Goal: Information Seeking & Learning: Understand process/instructions

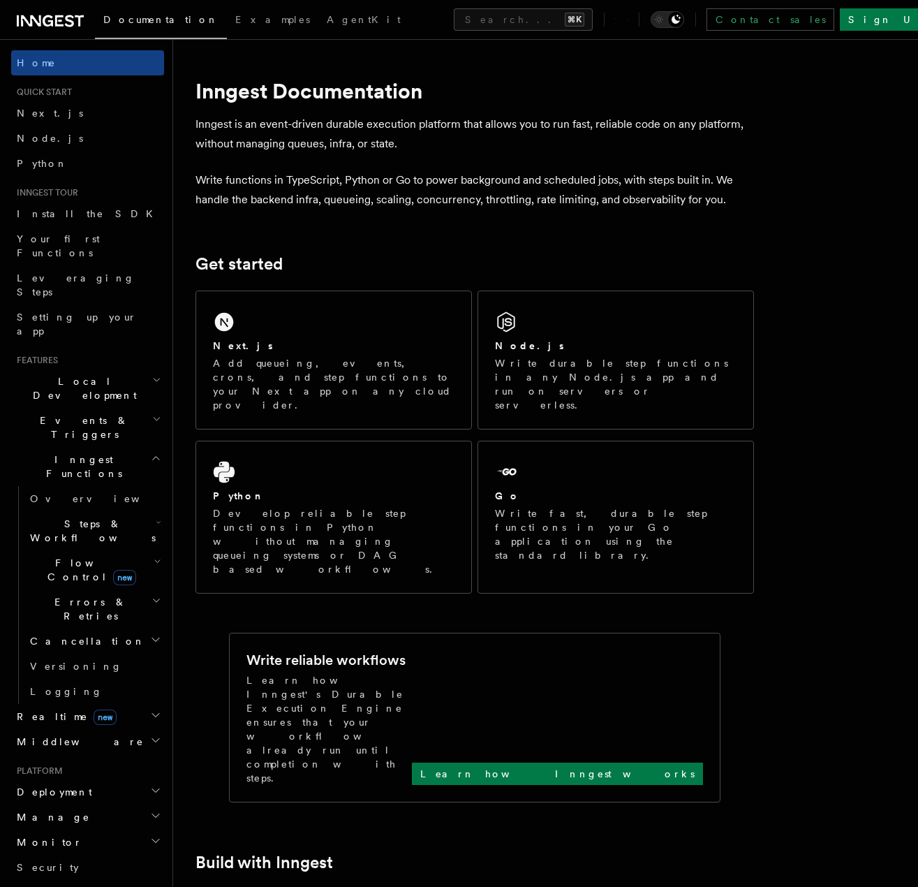
click at [172, 473] on header "Search... Documentation Examples AgentKit Home Quick start Next.js Node.js Pyth…" at bounding box center [86, 463] width 173 height 848
click at [138, 511] on h2 "Steps & Workflows" at bounding box center [94, 530] width 140 height 39
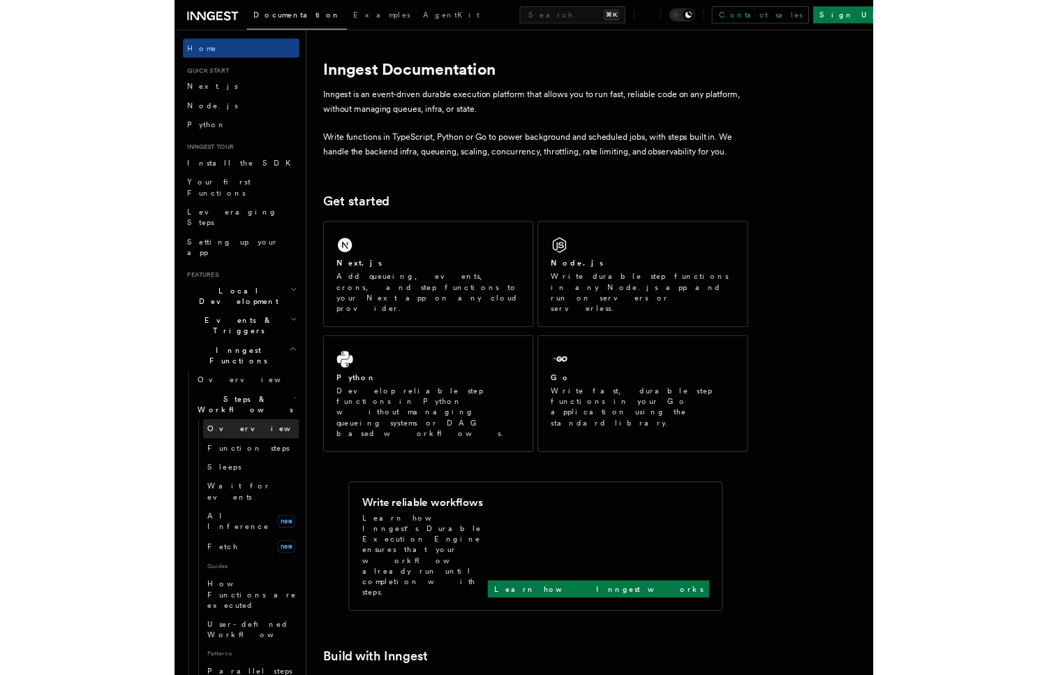
scroll to position [9, 0]
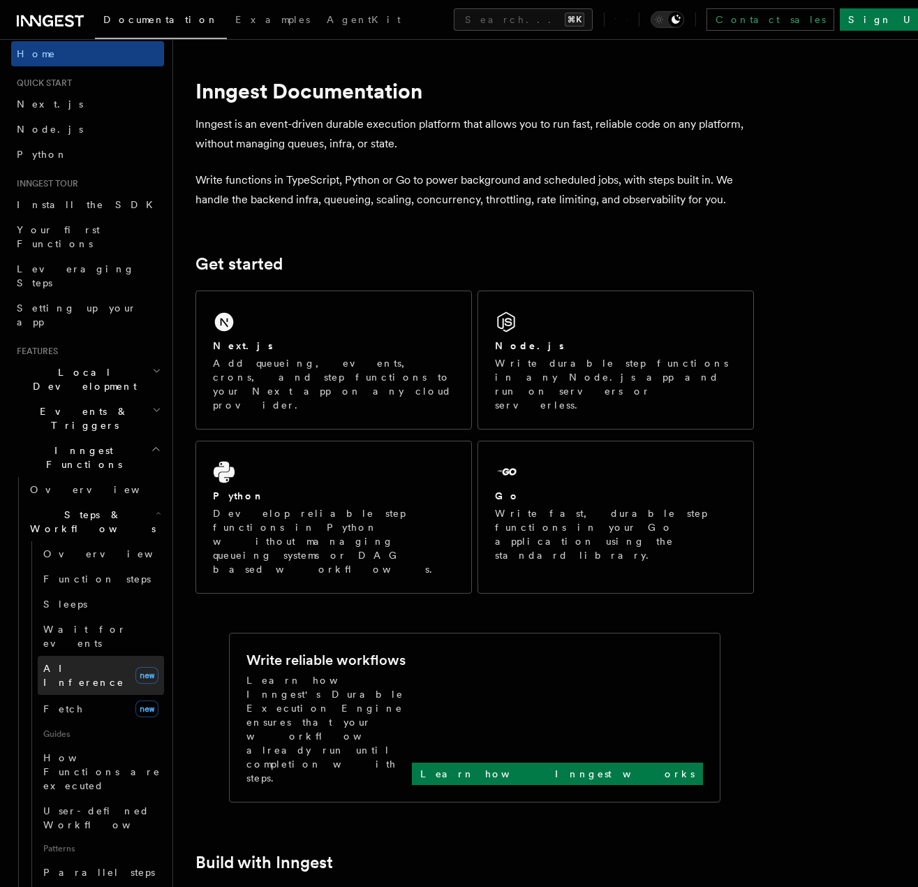
click at [87, 663] on span "AI Inference" at bounding box center [83, 675] width 81 height 25
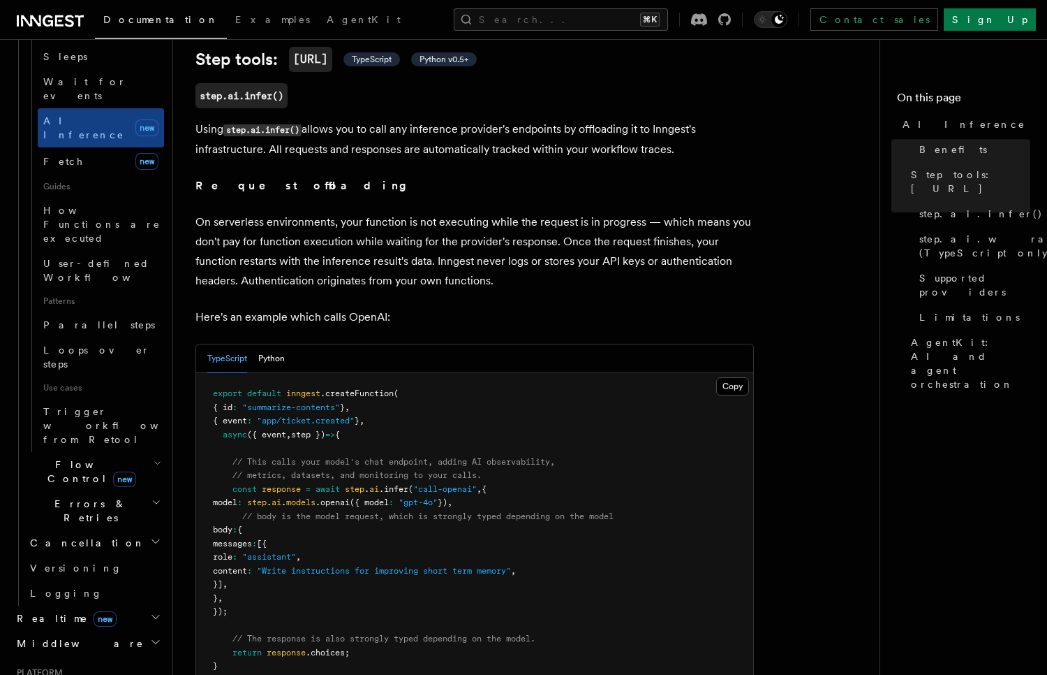
scroll to position [609, 0]
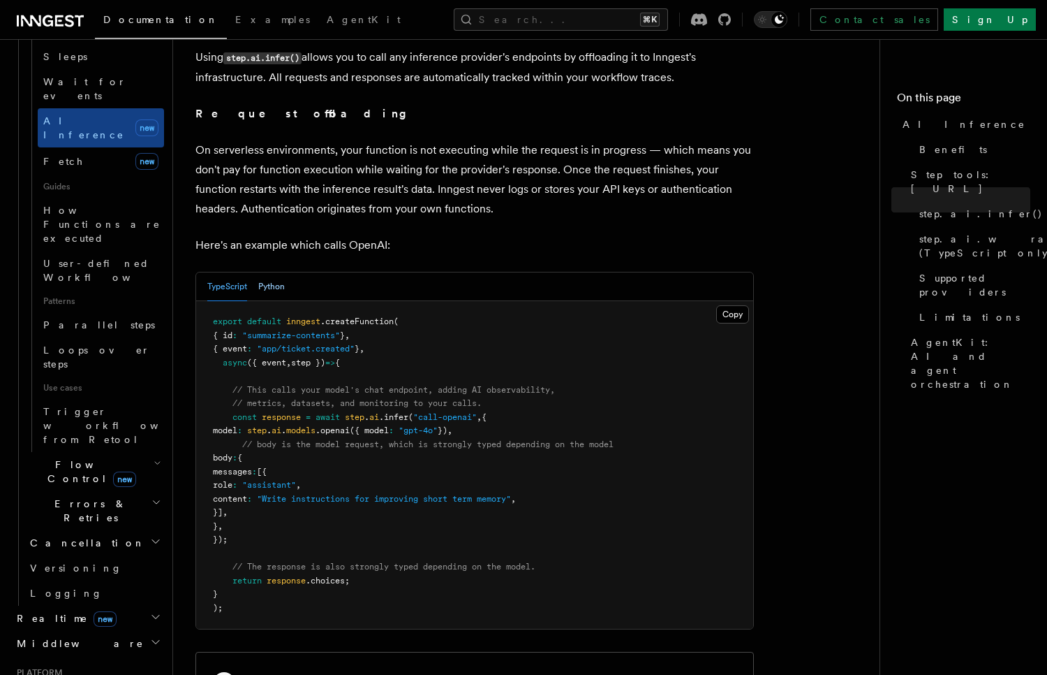
click at [280, 272] on button "Python" at bounding box center [271, 286] width 27 height 29
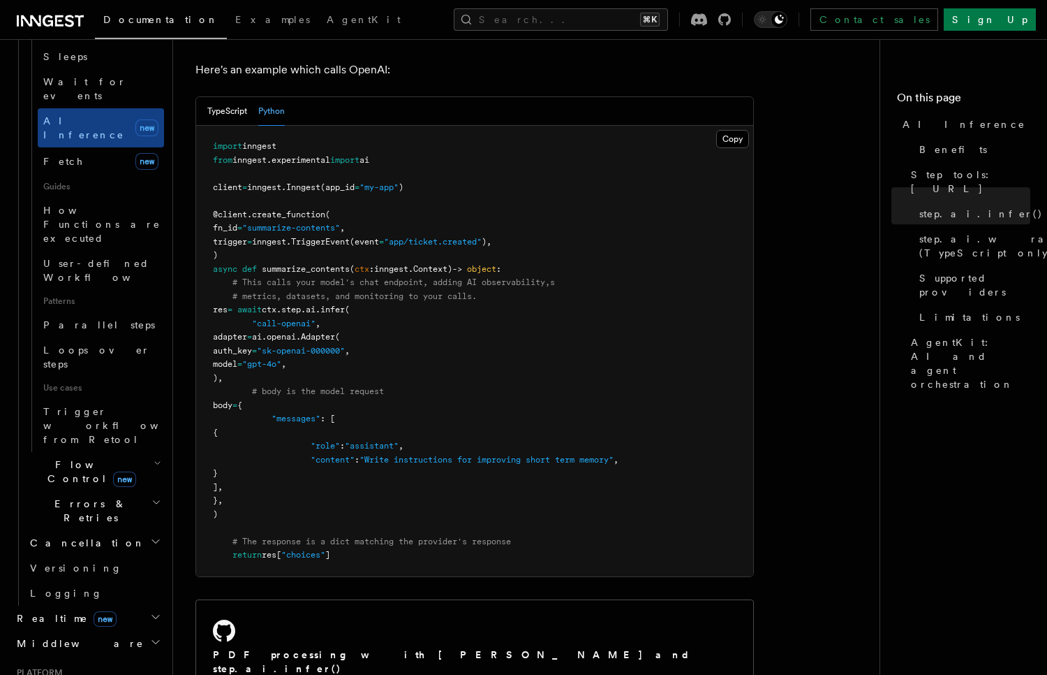
scroll to position [743, 0]
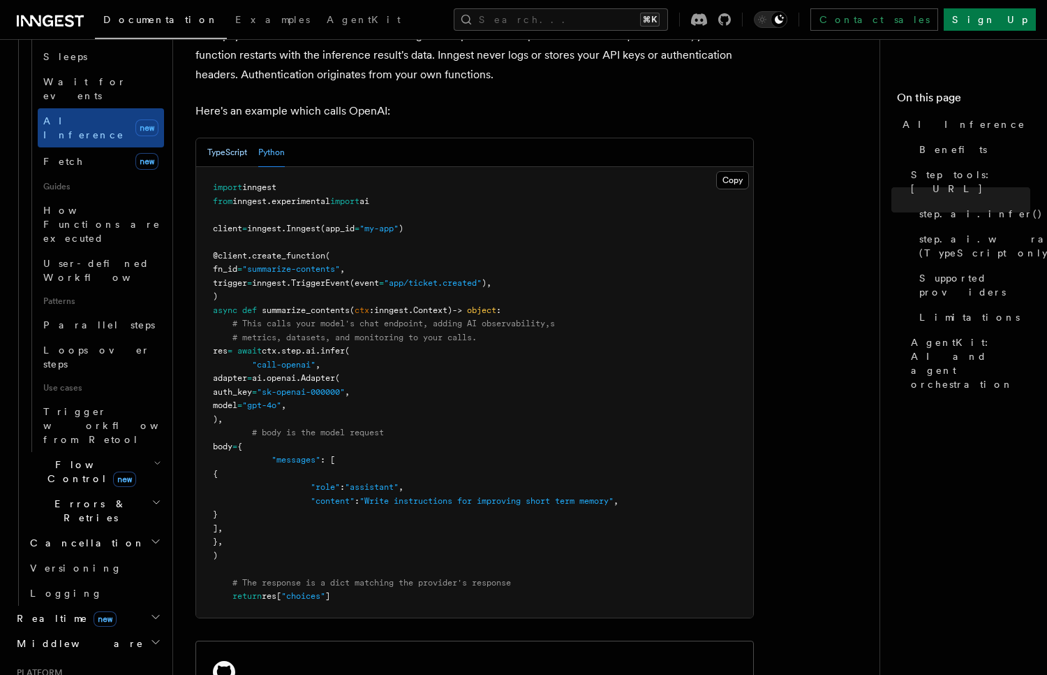
click at [215, 138] on button "TypeScript" at bounding box center [227, 152] width 40 height 29
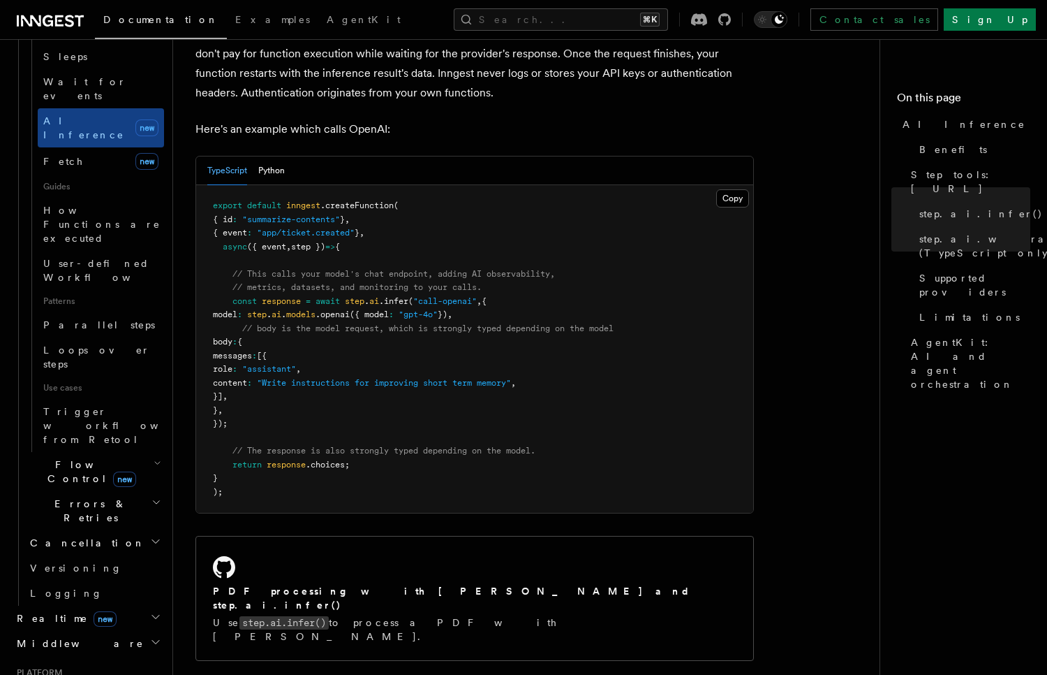
scroll to position [707, 0]
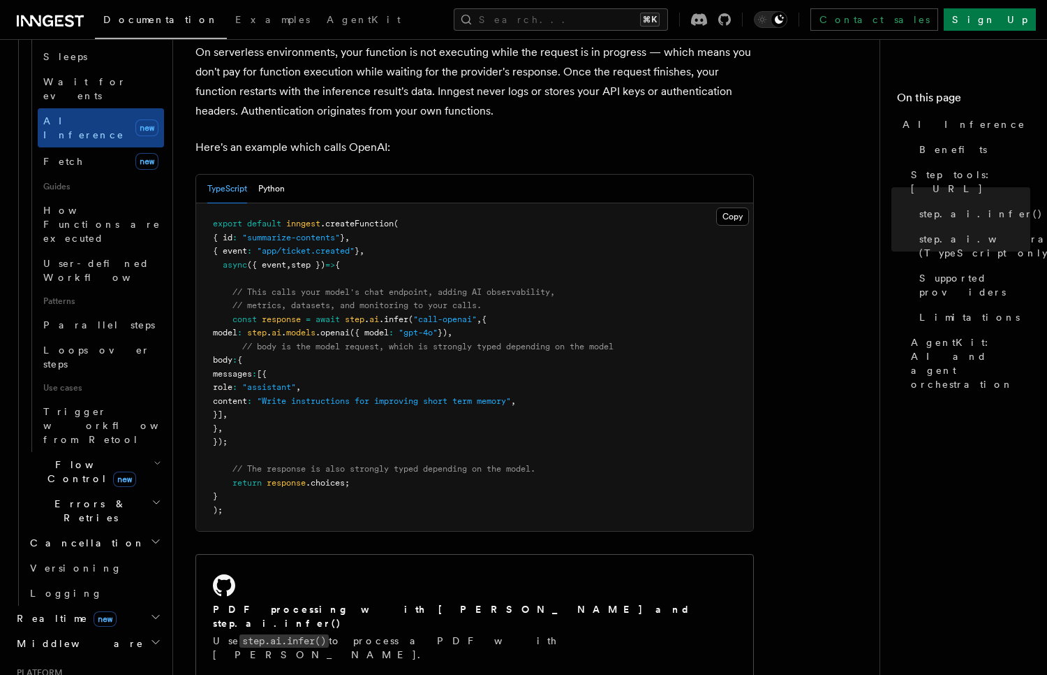
click at [311, 510] on pre "export default inngest .createFunction ( { id : "summarize-contents" } , { even…" at bounding box center [474, 366] width 557 height 327
click at [712, 207] on button "Copy Copied" at bounding box center [732, 216] width 33 height 18
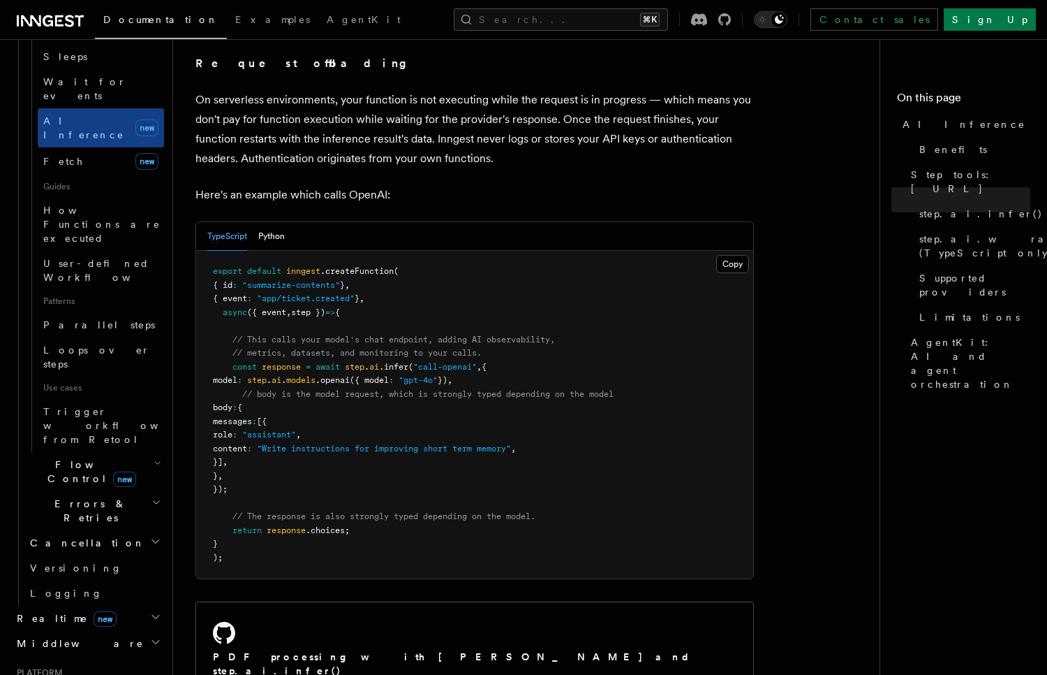
scroll to position [650, 0]
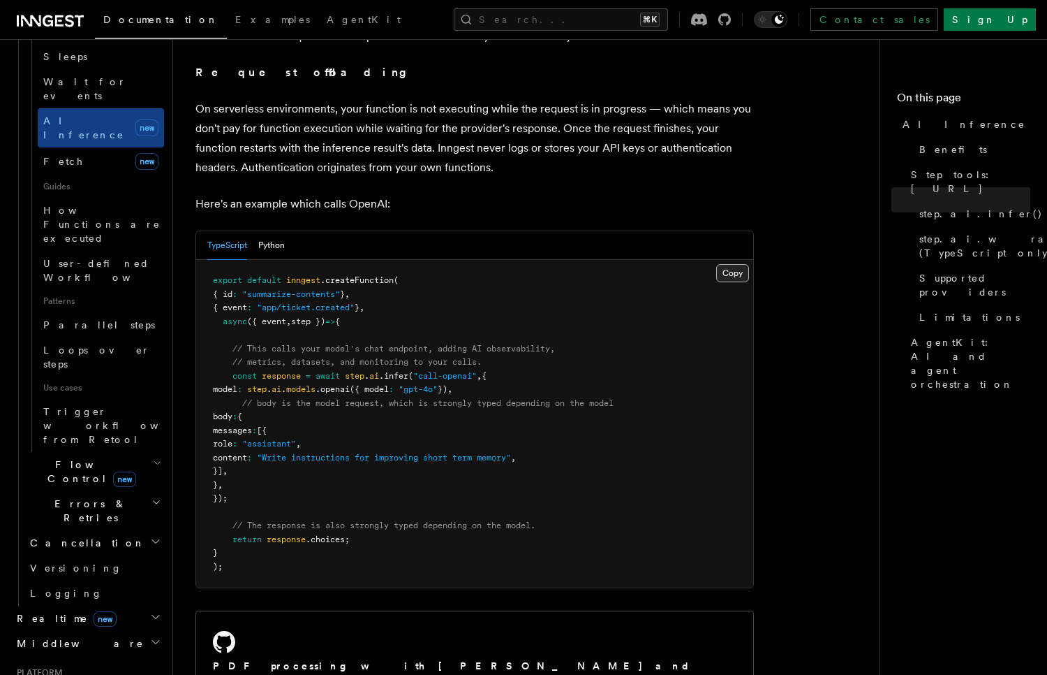
click at [712, 264] on button "Copy Copied" at bounding box center [732, 273] width 33 height 18
drag, startPoint x: 390, startPoint y: 531, endPoint x: 364, endPoint y: 538, distance: 26.8
click at [390, 531] on pre "export default inngest .createFunction ( { id : "summarize-contents" } , { even…" at bounding box center [474, 423] width 557 height 327
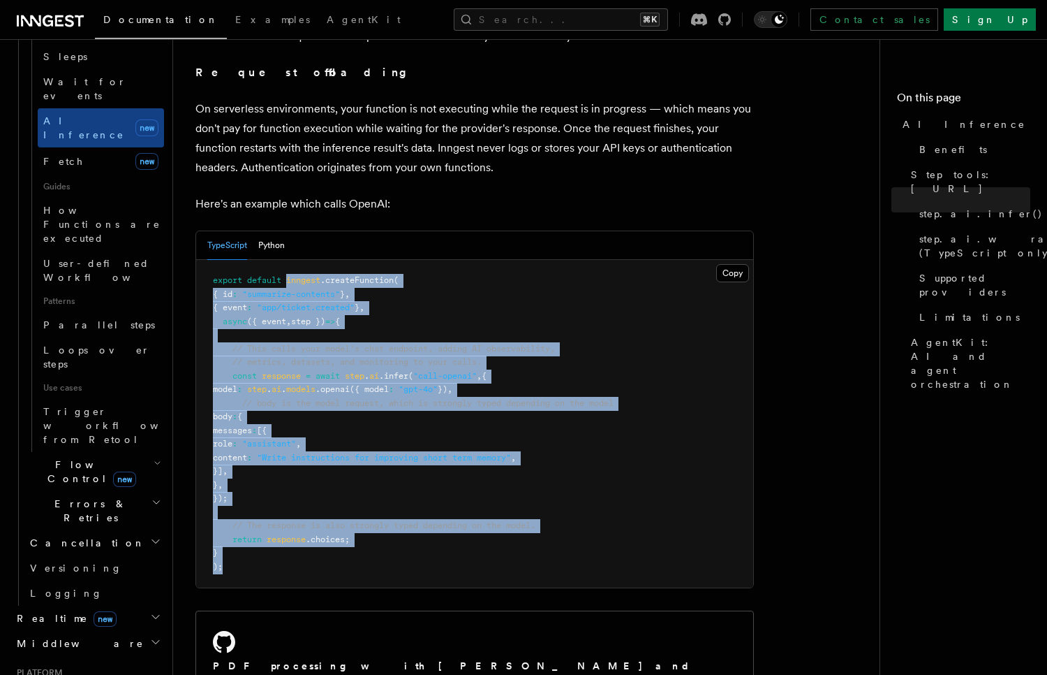
drag, startPoint x: 263, startPoint y: 545, endPoint x: 287, endPoint y: 265, distance: 281.0
click at [286, 263] on pre "export default inngest .createFunction ( { id : "summarize-contents" } , { even…" at bounding box center [474, 423] width 557 height 327
copy code "inngest .createFunction ( { id : "summarize-contents" } , { event : "app/ticket…"
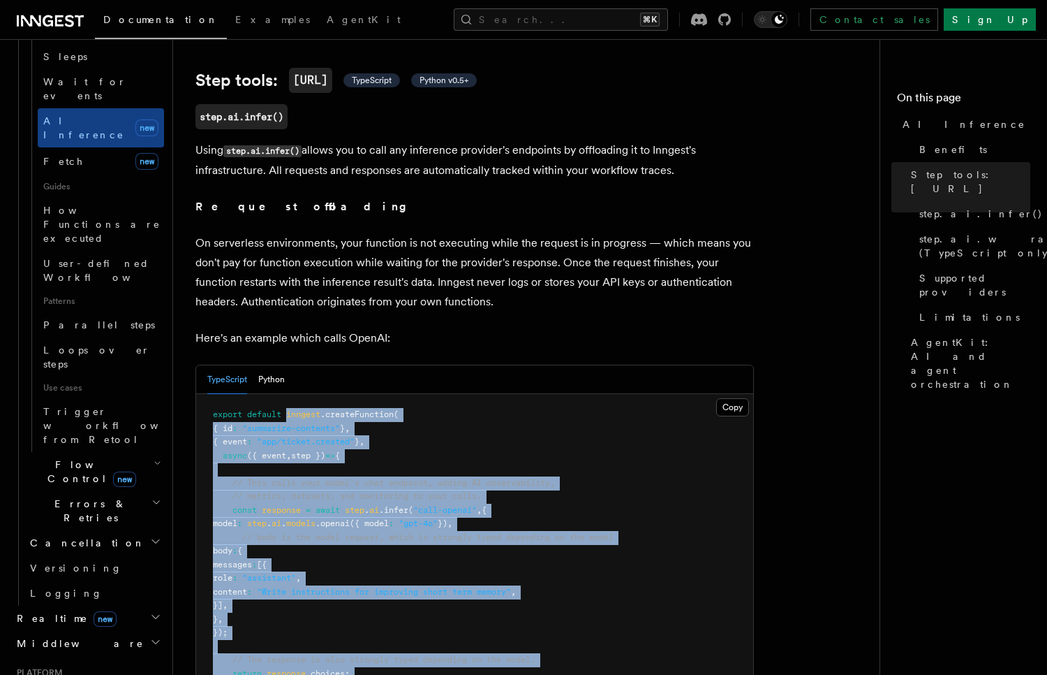
click at [511, 436] on pre "export default inngest .createFunction ( { id : "summarize-contents" } , { even…" at bounding box center [474, 557] width 557 height 327
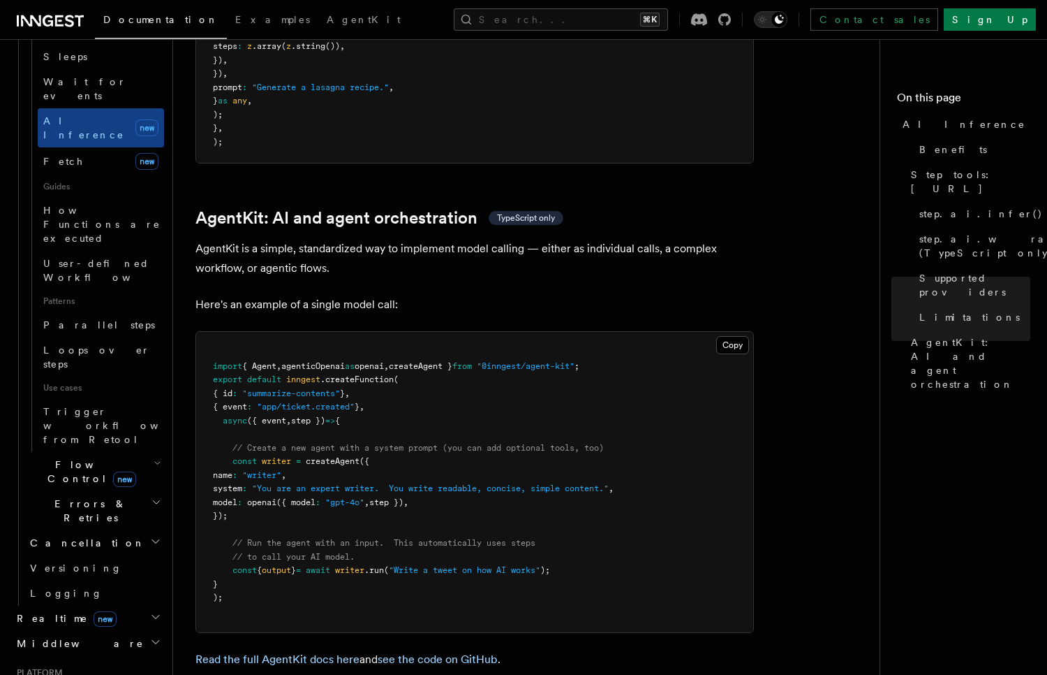
scroll to position [3972, 0]
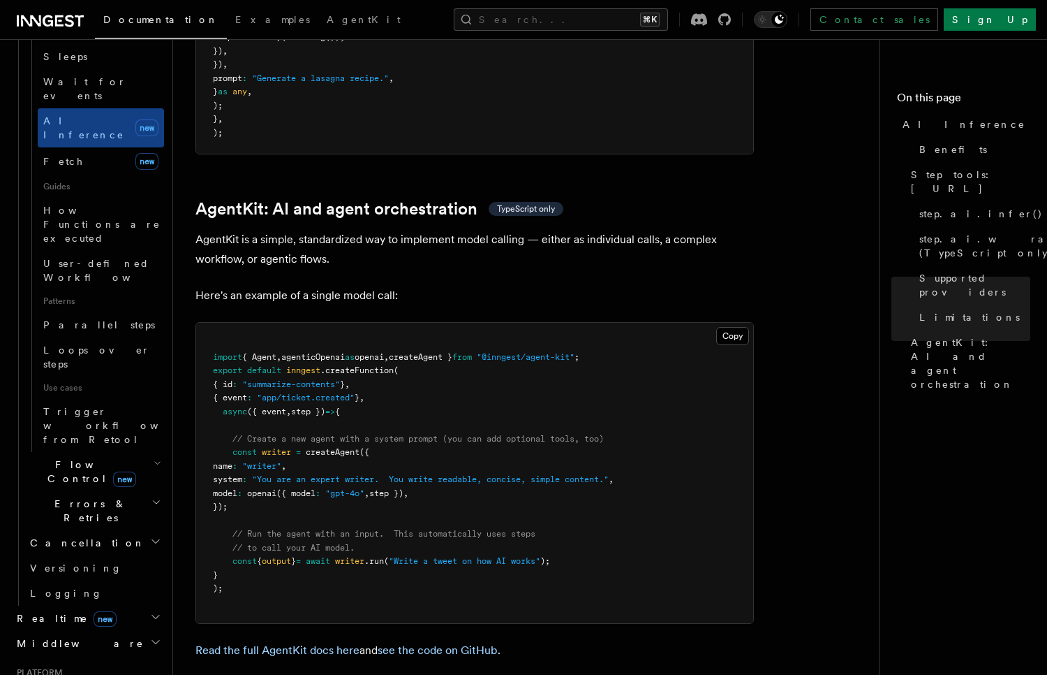
click at [607, 323] on pre "import { Agent , agenticOpenai as openai , createAgent } from "@inngest/agent-k…" at bounding box center [474, 473] width 557 height 300
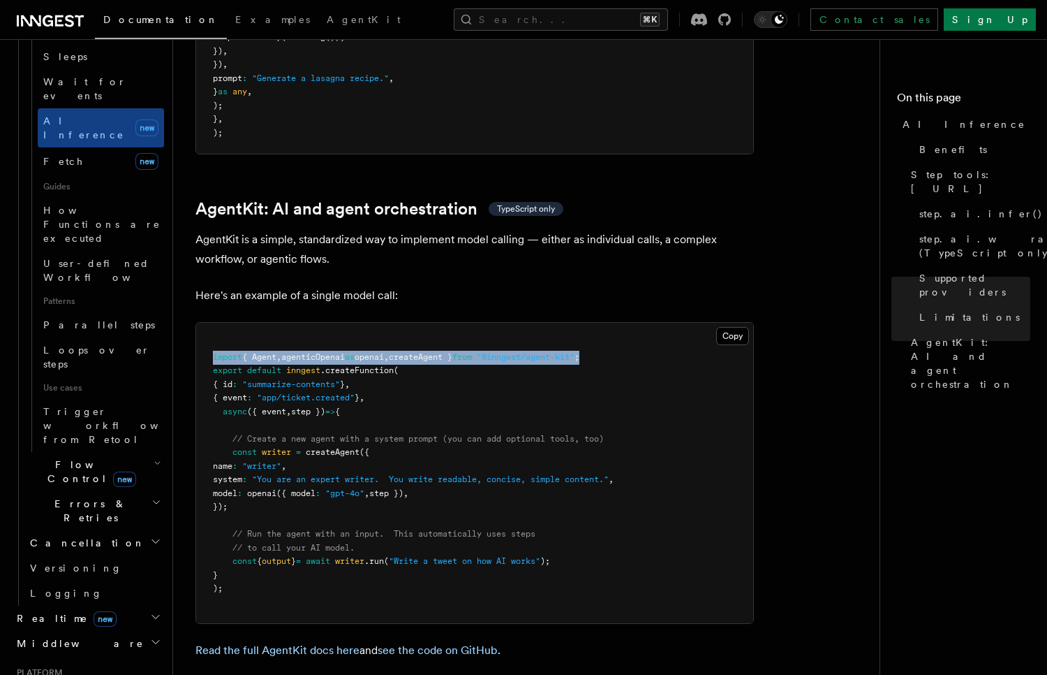
drag, startPoint x: 650, startPoint y: 288, endPoint x: 205, endPoint y: 294, distance: 444.8
click at [205, 323] on pre "import { Agent , agenticOpenai as openai , createAgent } from "@inngest/agent-k…" at bounding box center [474, 473] width 557 height 300
copy span "import { Agent , agenticOpenai as openai , createAgent } from "@inngest/agent-k…"
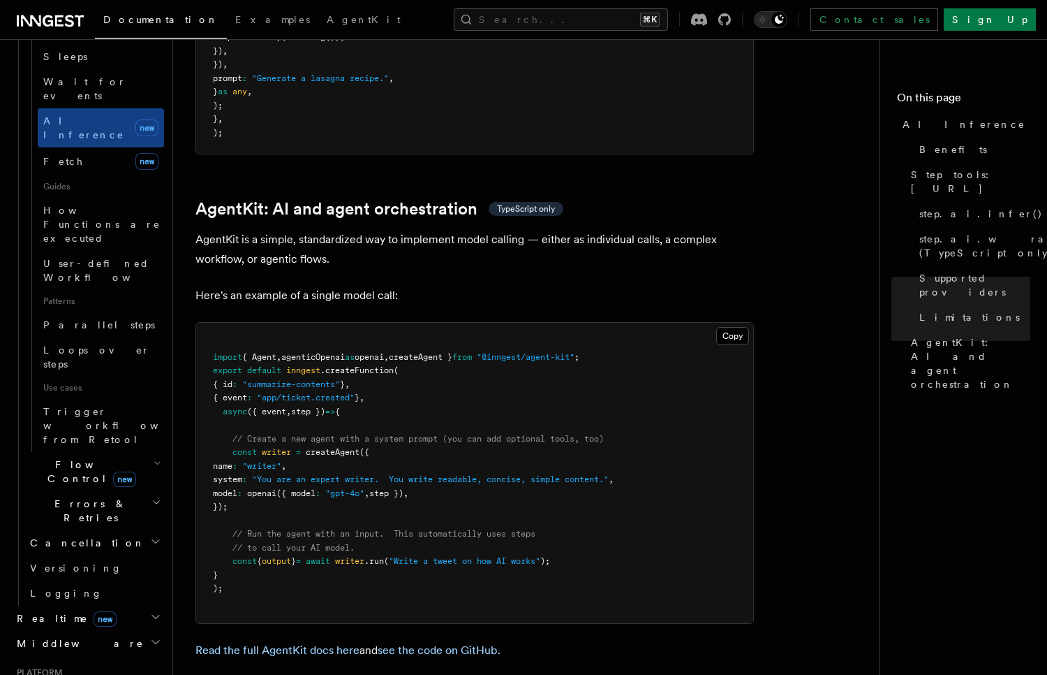
click at [610, 323] on pre "import { Agent , agenticOpenai as openai , createAgent } from "@inngest/agent-k…" at bounding box center [474, 473] width 557 height 300
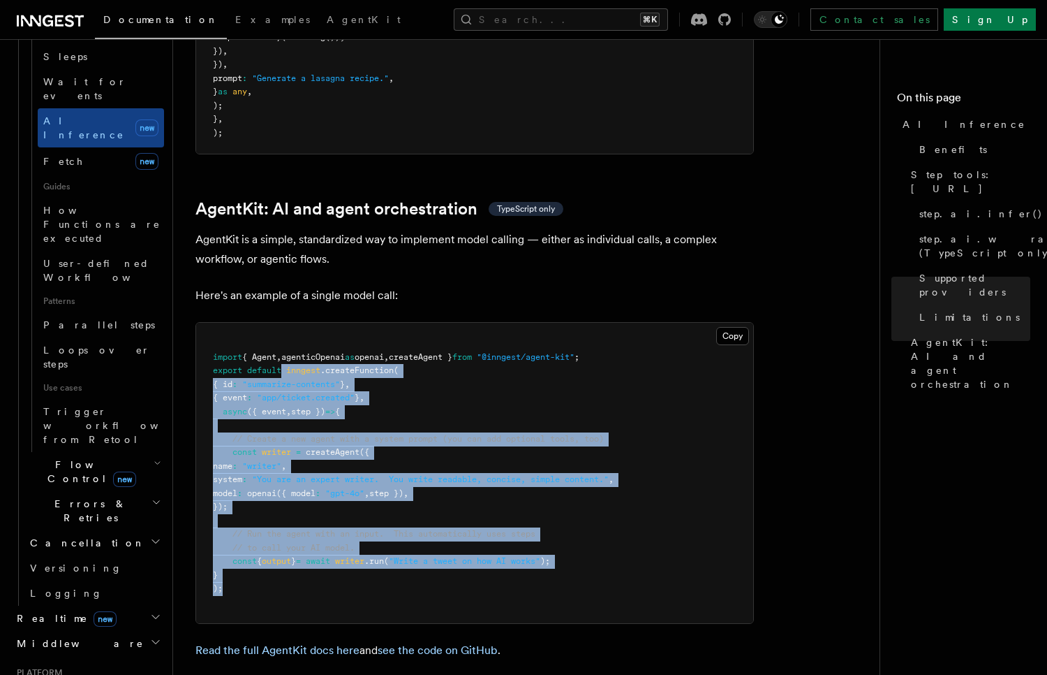
drag, startPoint x: 244, startPoint y: 521, endPoint x: 282, endPoint y: 307, distance: 217.7
click at [282, 323] on pre "import { Agent , agenticOpenai as openai , createAgent } from "@inngest/agent-k…" at bounding box center [474, 473] width 557 height 300
copy code "inngest .createFunction ( { id : "summarize-contents" } , { event : "app/ticket…"
click at [462, 529] on span "// Run the agent with an input. This automatically uses steps" at bounding box center [384, 534] width 303 height 10
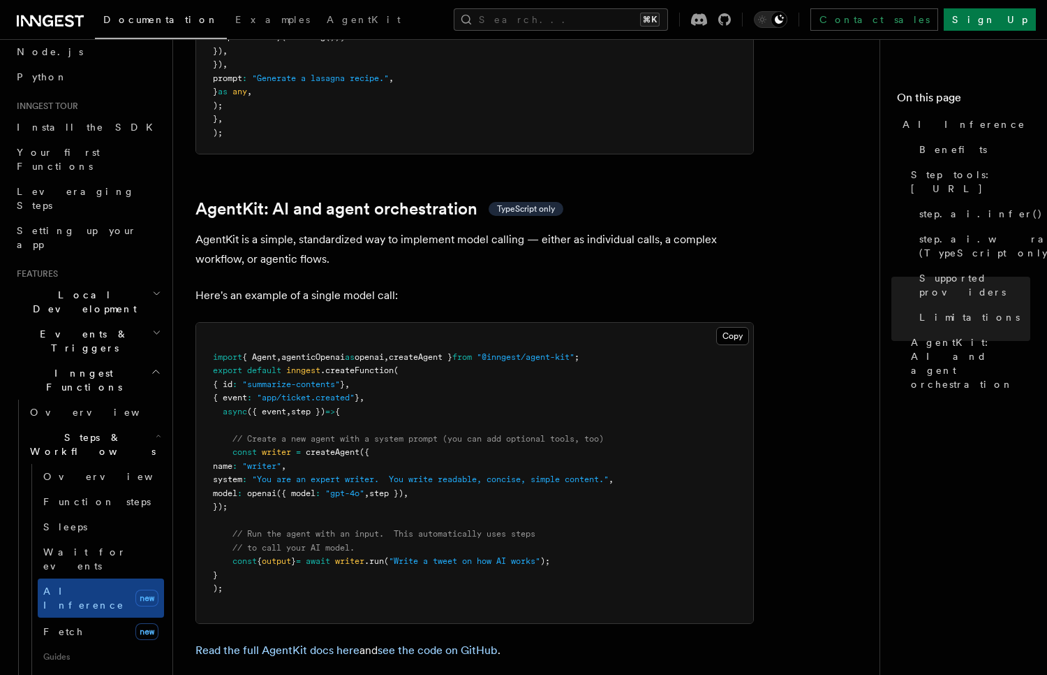
scroll to position [0, 0]
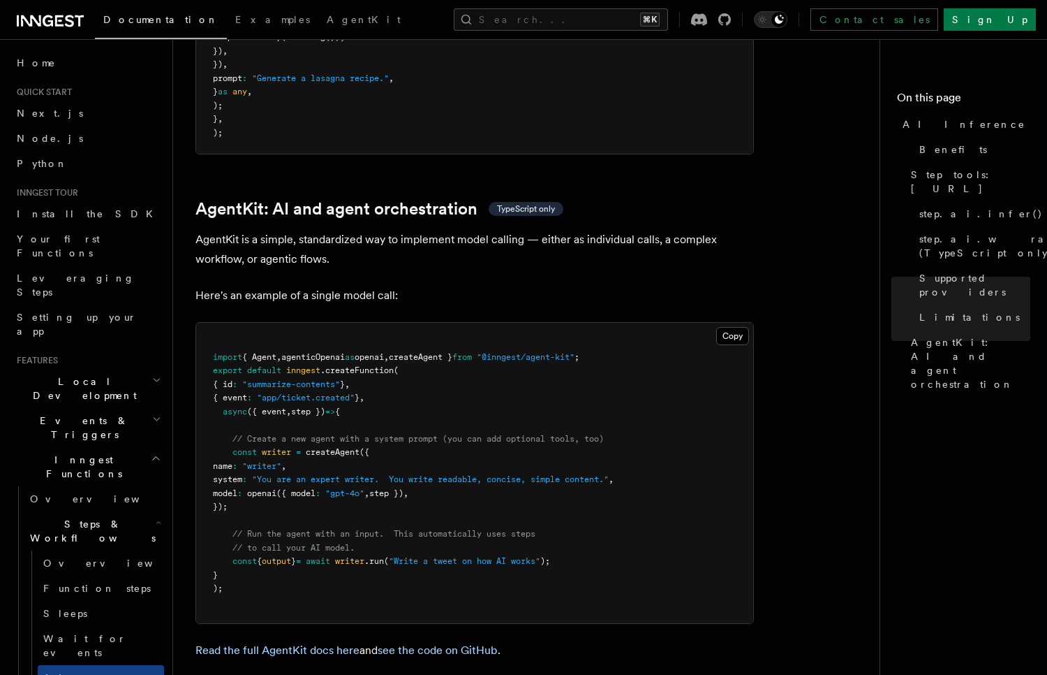
click at [151, 452] on icon "button" at bounding box center [156, 457] width 10 height 11
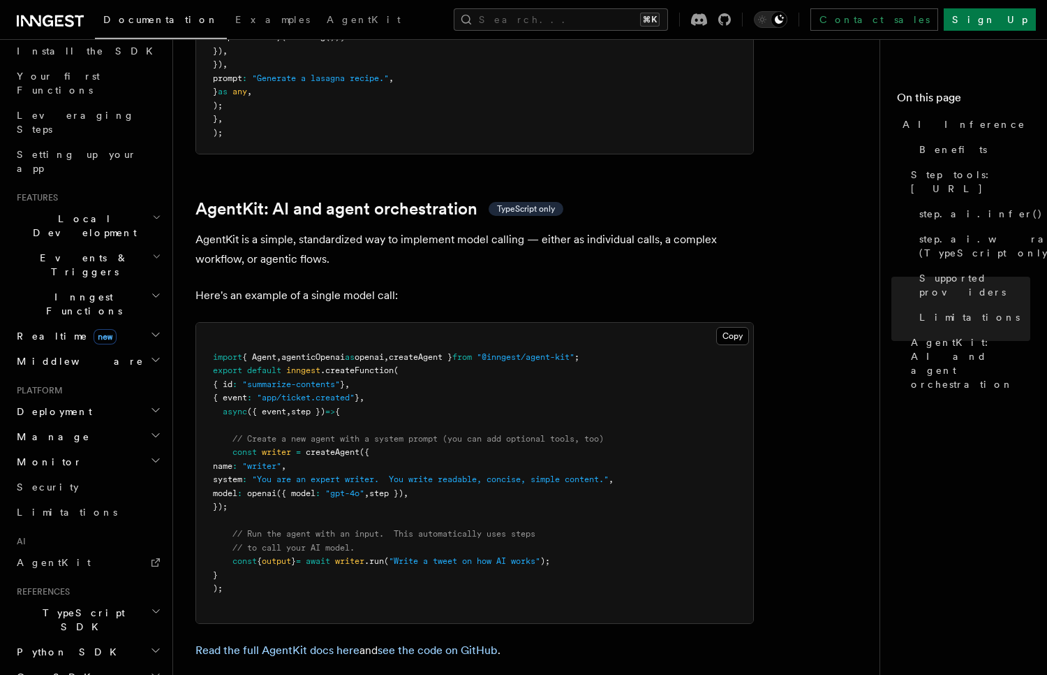
scroll to position [235, 0]
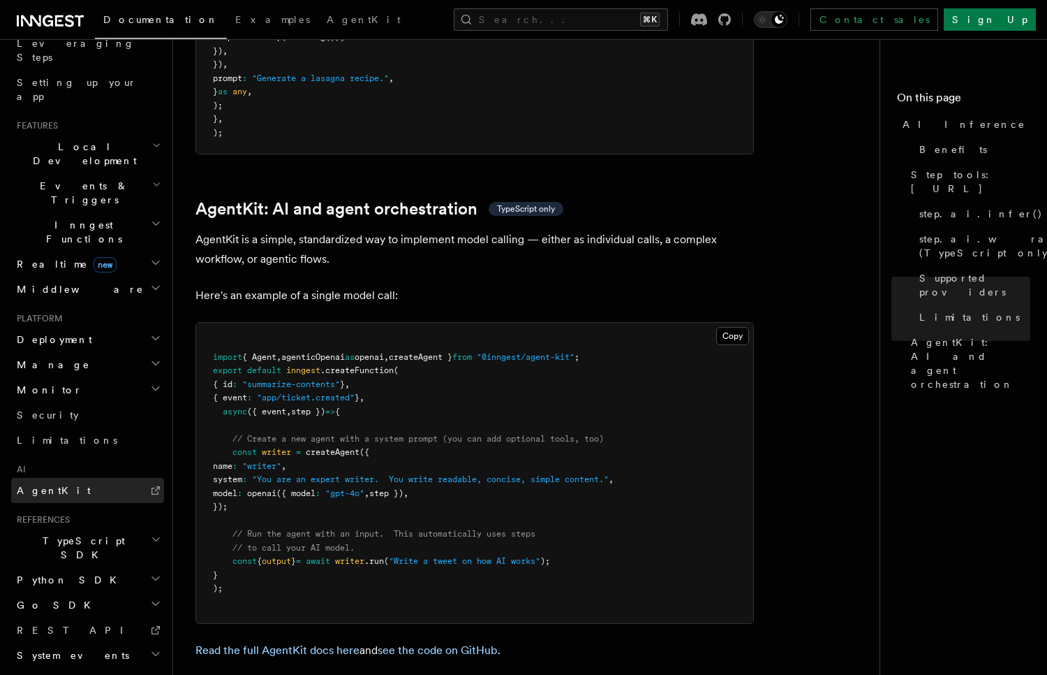
click at [117, 478] on link "AgentKit" at bounding box center [87, 490] width 153 height 25
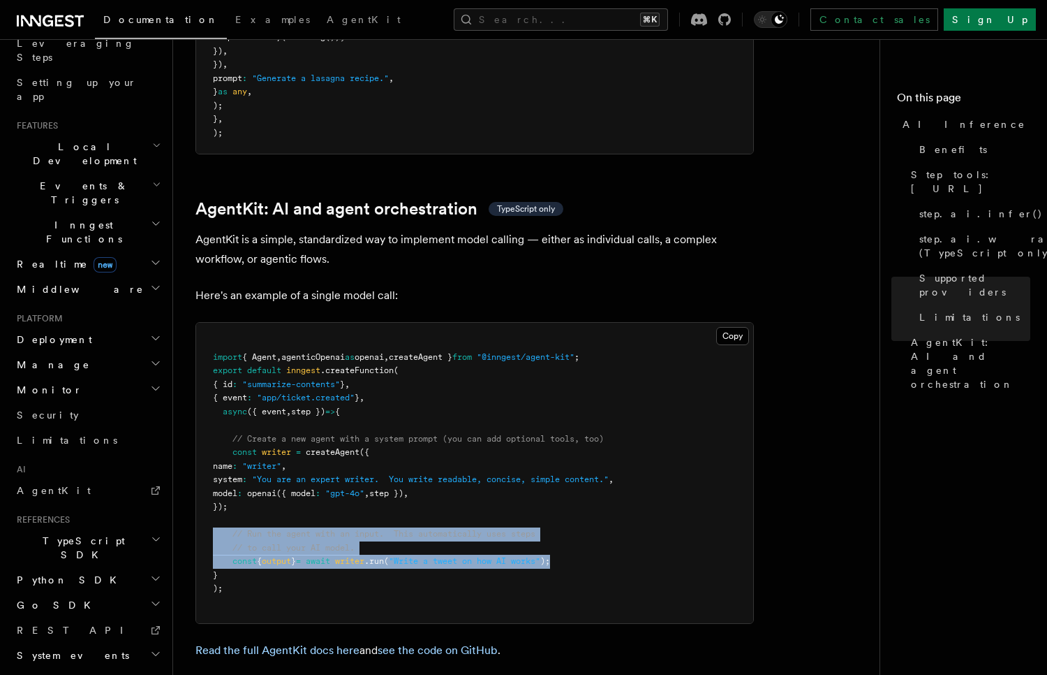
drag, startPoint x: 633, startPoint y: 494, endPoint x: 212, endPoint y: 469, distance: 422.4
click at [212, 469] on pre "import { Agent , agenticOpenai as openai , createAgent } from "@inngest/agent-k…" at bounding box center [474, 473] width 557 height 300
copy code "// Run the agent with an input. This automatically uses steps // to call your A…"
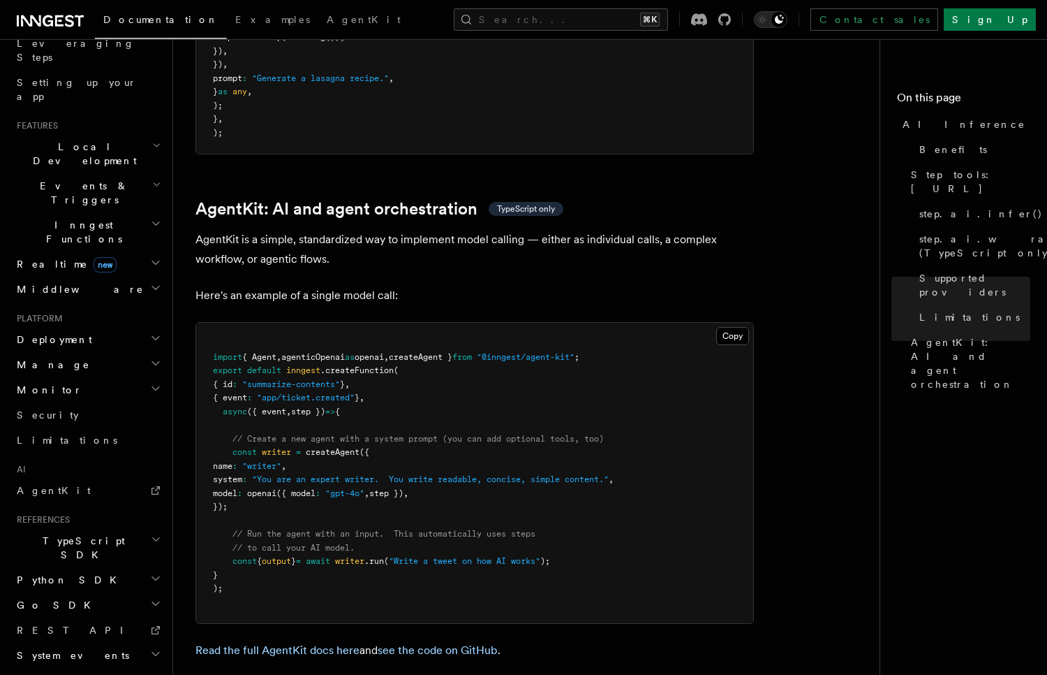
drag, startPoint x: 573, startPoint y: 487, endPoint x: 589, endPoint y: 494, distance: 18.2
click at [573, 487] on pre "import { Agent , agenticOpenai as openai , createAgent } from "@inngest/agent-k…" at bounding box center [474, 473] width 557 height 300
drag, startPoint x: 602, startPoint y: 494, endPoint x: 593, endPoint y: 493, distance: 9.1
click at [594, 493] on pre "import { Agent , agenticOpenai as openai , createAgent } from "@inngest/agent-k…" at bounding box center [474, 473] width 557 height 300
click at [339, 513] on pre "import { Agent , agenticOpenai as openai , createAgent } from "@inngest/agent-k…" at bounding box center [474, 473] width 557 height 300
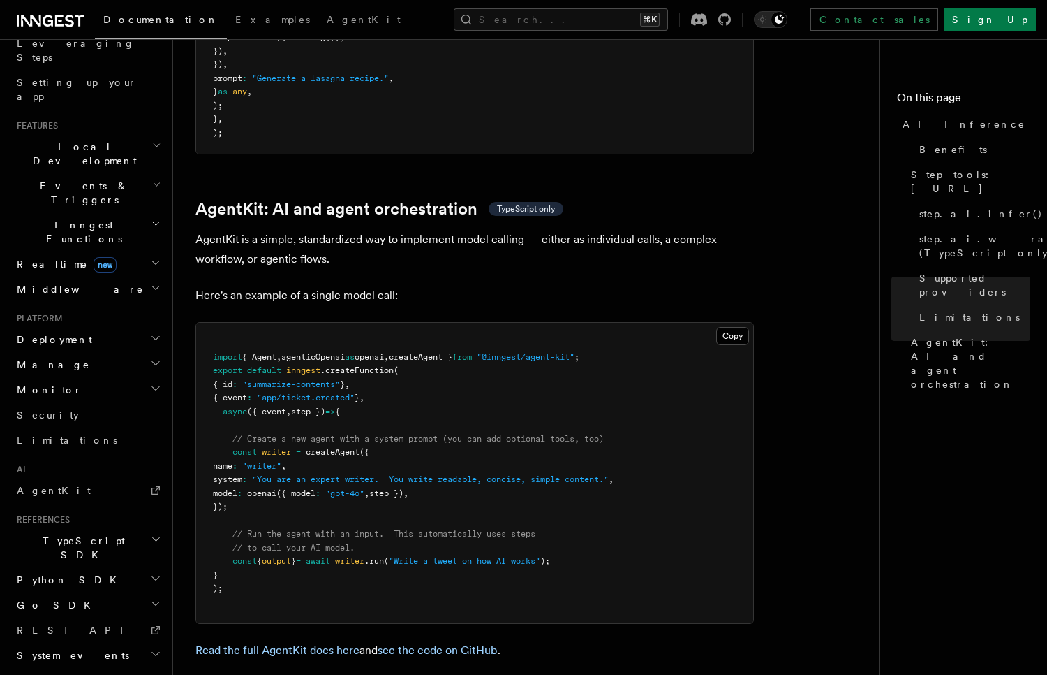
click at [280, 556] on span "output" at bounding box center [276, 561] width 29 height 10
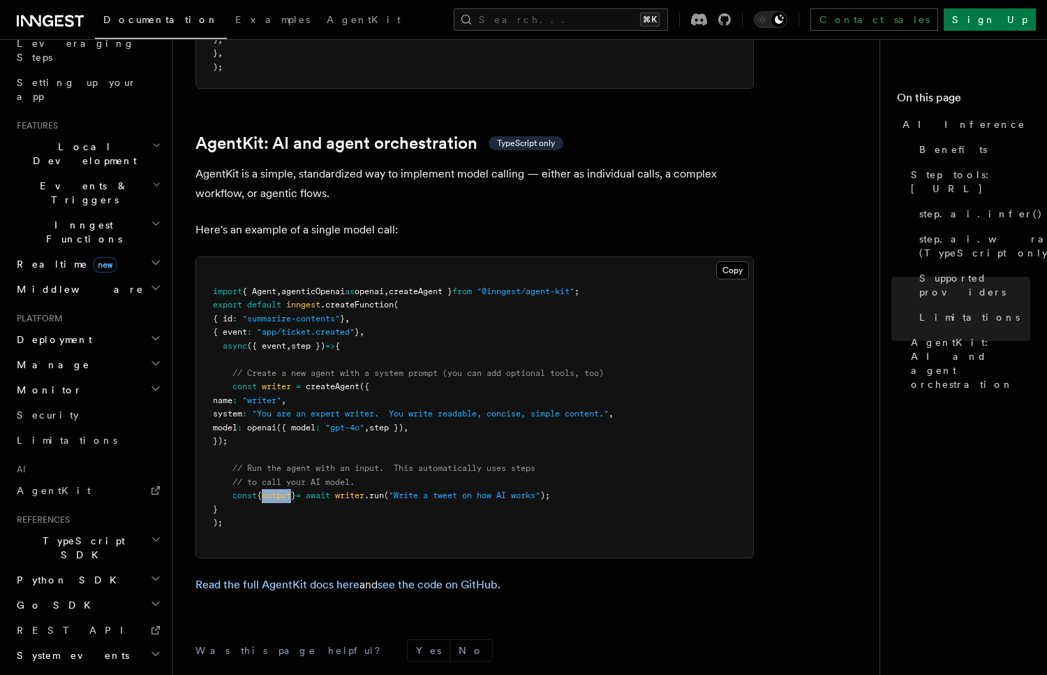
scroll to position [4169, 0]
